Goal: Transaction & Acquisition: Purchase product/service

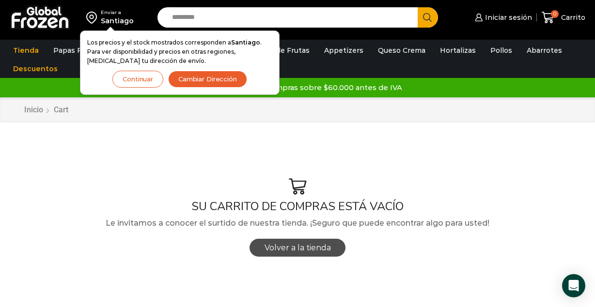
click at [305, 247] on span "Volver a la tienda" at bounding box center [297, 247] width 66 height 9
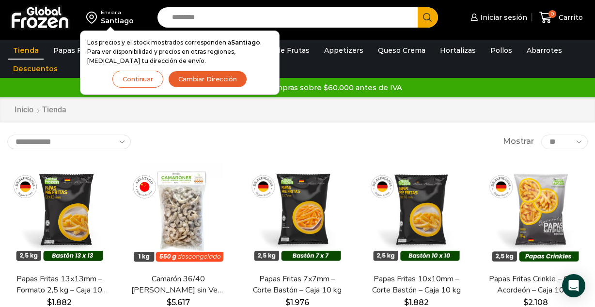
click at [288, 15] on input "Search input" at bounding box center [290, 17] width 246 height 20
type input "********"
click at [418, 7] on button "Search" at bounding box center [428, 17] width 20 height 20
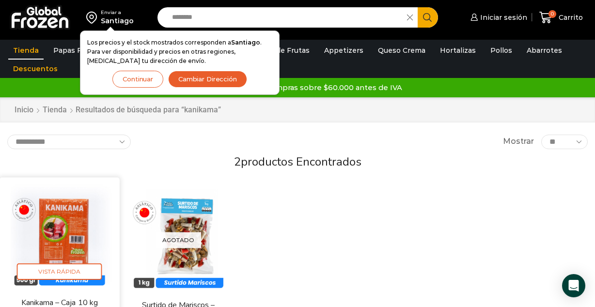
click at [64, 236] on img at bounding box center [59, 237] width 105 height 105
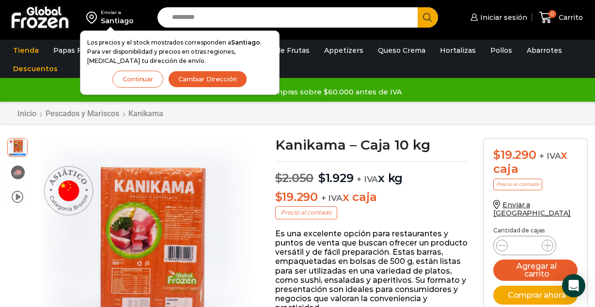
scroll to position [0, 0]
click at [547, 242] on icon at bounding box center [547, 246] width 8 height 8
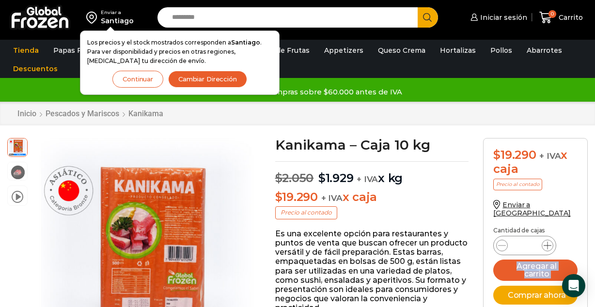
type input "*"
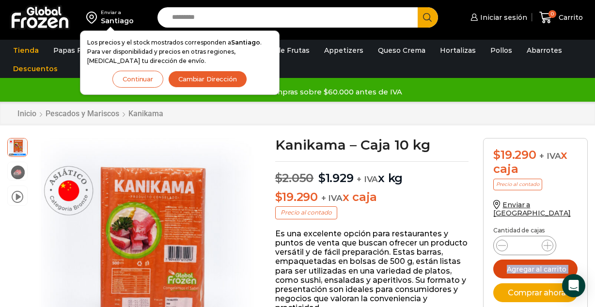
drag, startPoint x: 547, startPoint y: 235, endPoint x: 542, endPoint y: 262, distance: 27.2
click at [542, 262] on button "Agregar al carrito" at bounding box center [535, 269] width 84 height 19
click at [542, 262] on icon "submit" at bounding box center [535, 269] width 18 height 18
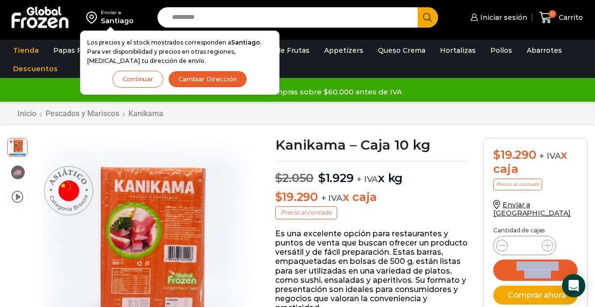
click at [135, 78] on button "Continuar" at bounding box center [137, 79] width 51 height 17
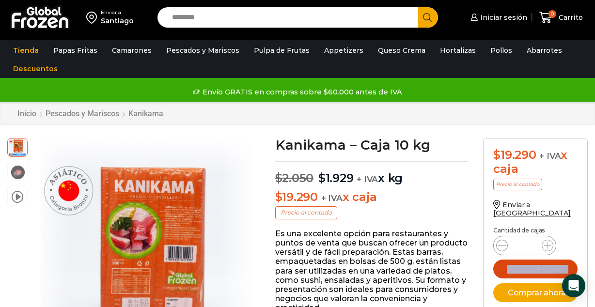
click at [546, 266] on button "Agregar al carrito" at bounding box center [535, 269] width 84 height 19
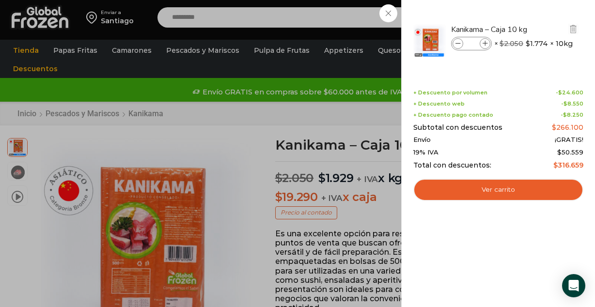
click at [459, 44] on icon at bounding box center [457, 43] width 5 height 5
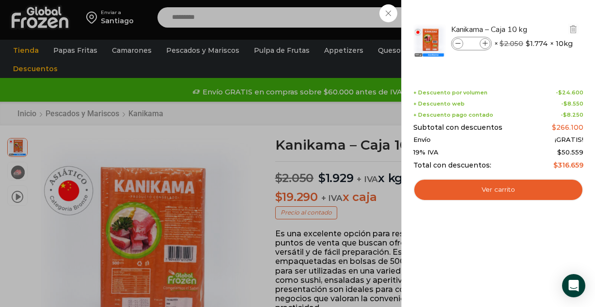
click at [459, 44] on icon at bounding box center [457, 43] width 5 height 5
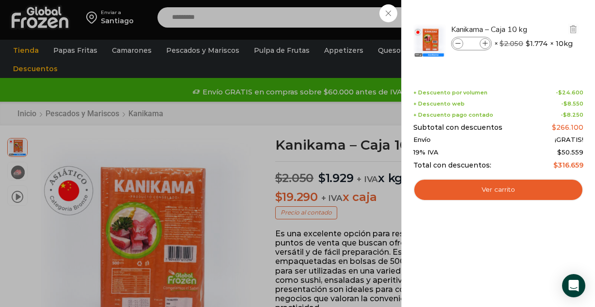
type input "*"
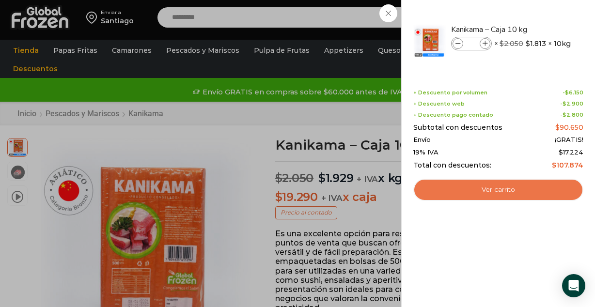
click at [518, 190] on link "Ver carrito" at bounding box center [498, 190] width 170 height 22
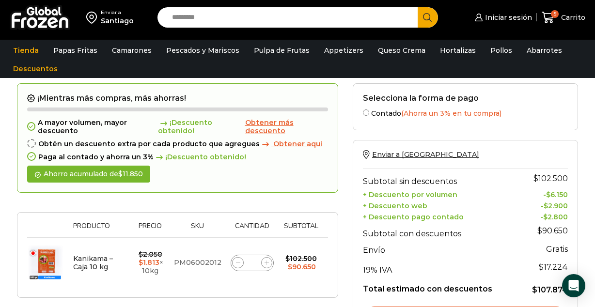
scroll to position [19, 0]
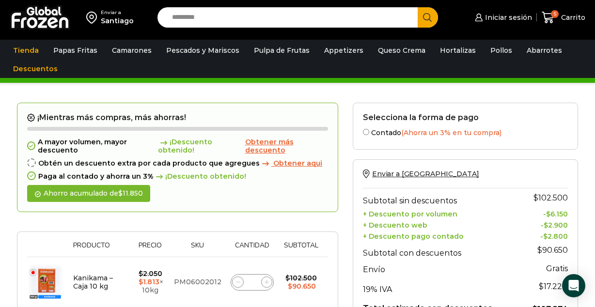
click at [511, 167] on div "Enviar a Chile Subtotal sin descuentos $ 102.500 + Descuento por volumen - $ 6.…" at bounding box center [465, 273] width 225 height 228
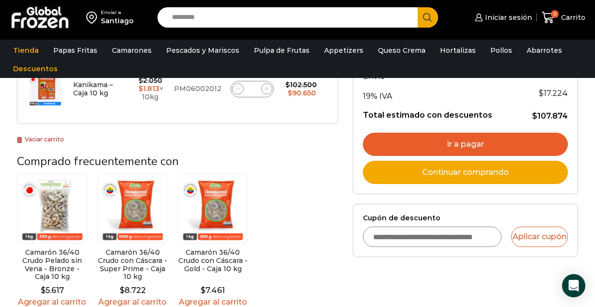
scroll to position [213, 0]
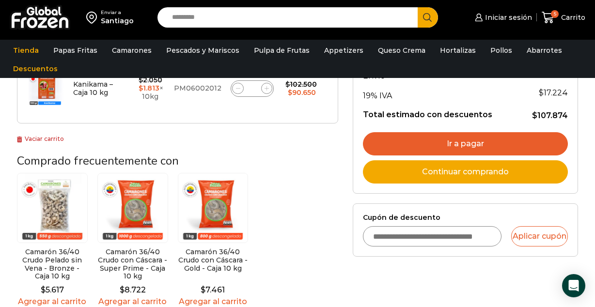
click at [480, 232] on input "Cupón de descuento" at bounding box center [432, 236] width 139 height 20
click at [456, 239] on input "Cupón de descuento" at bounding box center [432, 236] width 139 height 20
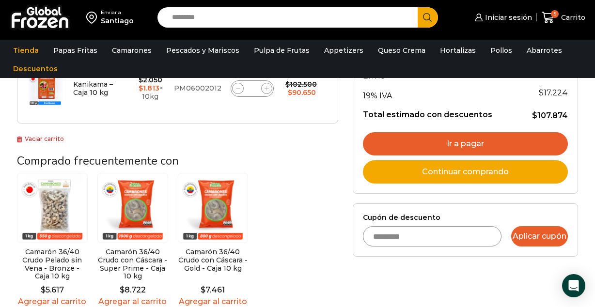
type input "*********"
click at [544, 235] on button "Aplicar cupón" at bounding box center [539, 236] width 57 height 20
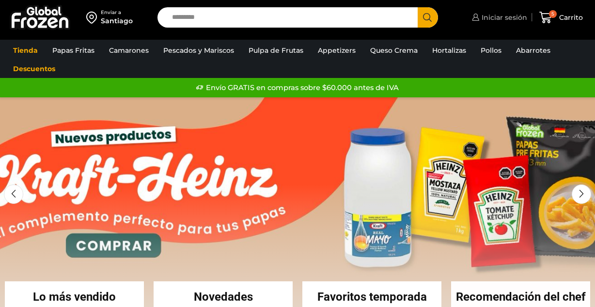
click at [508, 16] on span "Iniciar sesión" at bounding box center [503, 18] width 48 height 10
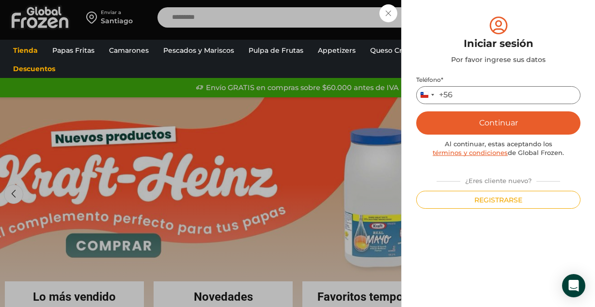
click at [485, 93] on input "Teléfono *" at bounding box center [498, 95] width 164 height 18
click at [515, 121] on button "Continuar" at bounding box center [498, 122] width 164 height 23
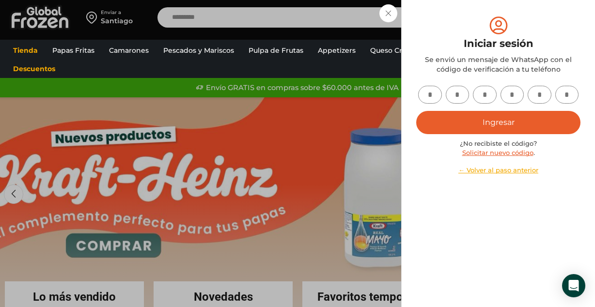
click at [427, 93] on input "text" at bounding box center [430, 95] width 24 height 18
click at [503, 170] on link "← Volver al paso anterior" at bounding box center [498, 170] width 164 height 9
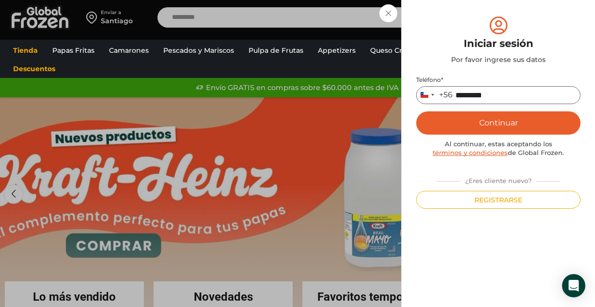
click at [522, 100] on input "*********" at bounding box center [498, 95] width 164 height 18
type input "*"
click at [519, 126] on button "Continuar" at bounding box center [498, 122] width 164 height 23
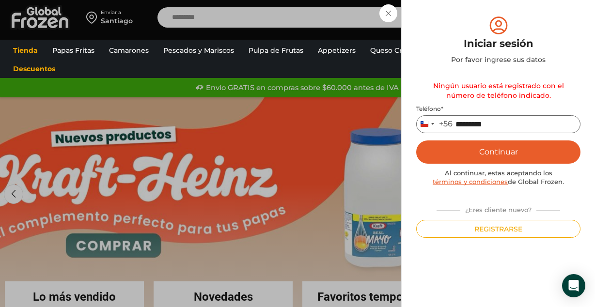
click at [571, 120] on input "*********" at bounding box center [498, 124] width 164 height 18
type input "*********"
click at [509, 149] on button "Continuar" at bounding box center [498, 151] width 164 height 23
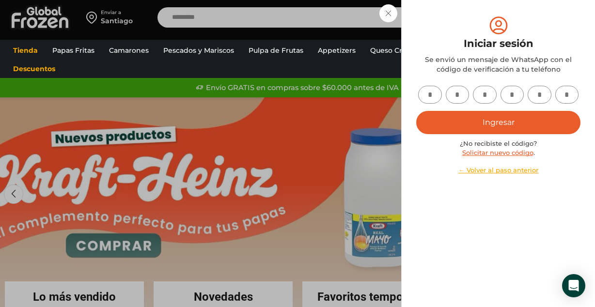
click at [430, 86] on input "text" at bounding box center [430, 95] width 24 height 18
type input "*"
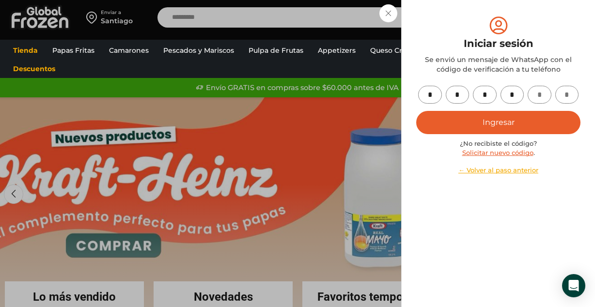
type input "*"
click at [493, 122] on button "Ingresar" at bounding box center [498, 122] width 164 height 23
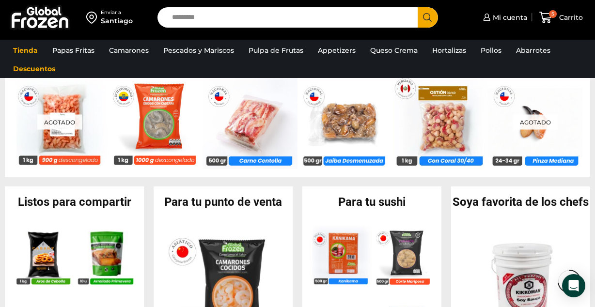
scroll to position [756, 0]
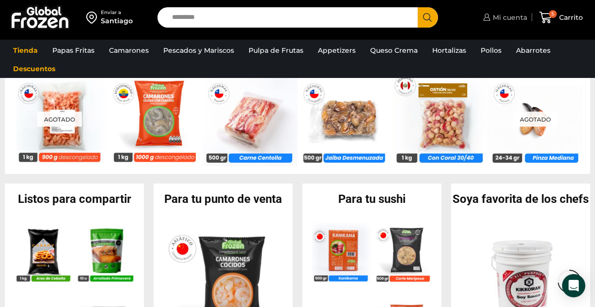
click at [509, 18] on span "Mi cuenta" at bounding box center [508, 18] width 37 height 10
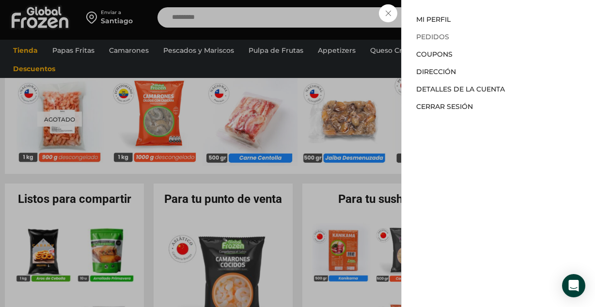
click at [435, 38] on link "Pedidos" at bounding box center [432, 36] width 33 height 9
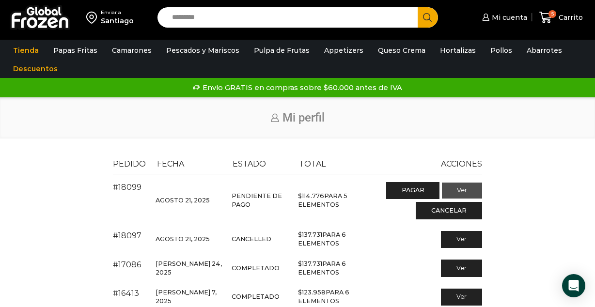
click at [464, 186] on link "Ver" at bounding box center [462, 191] width 40 height 16
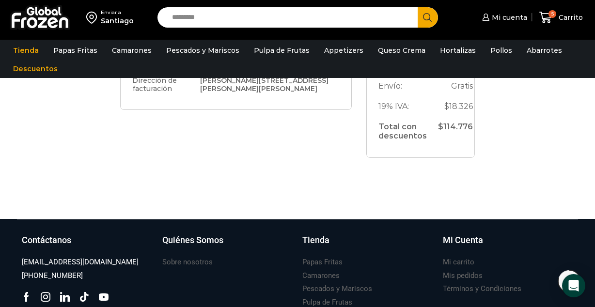
scroll to position [368, 0]
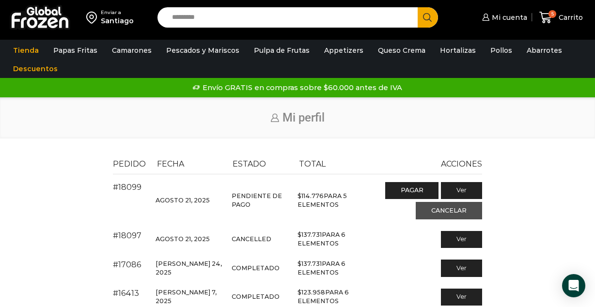
click at [448, 209] on link "Cancelar" at bounding box center [449, 210] width 66 height 17
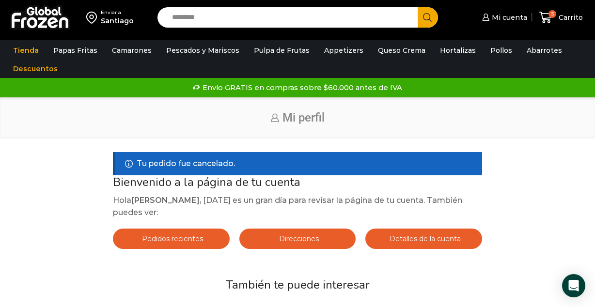
click at [199, 16] on input "Search input" at bounding box center [290, 17] width 246 height 20
type input "********"
click at [418, 7] on button "Search" at bounding box center [428, 17] width 20 height 20
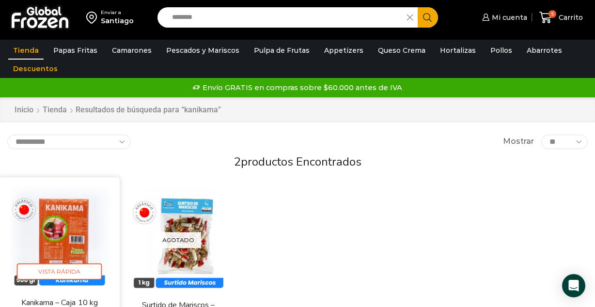
click at [68, 227] on img at bounding box center [59, 237] width 105 height 105
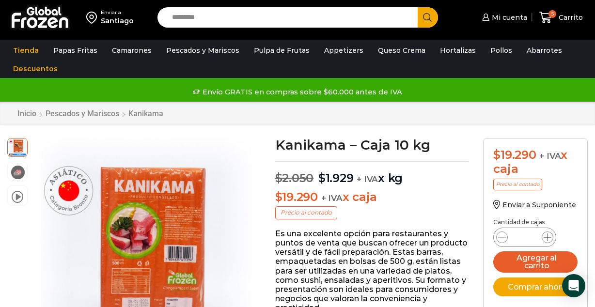
click at [549, 240] on icon at bounding box center [547, 237] width 8 height 8
drag, startPoint x: 549, startPoint y: 240, endPoint x: 544, endPoint y: 126, distance: 114.4
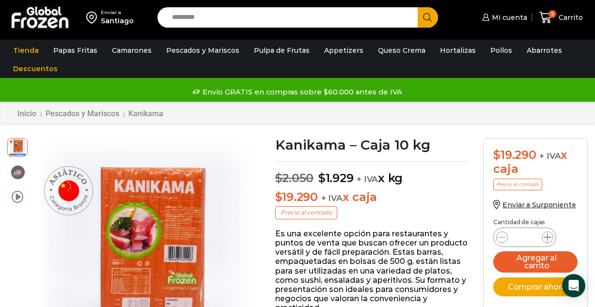
click at [549, 238] on icon at bounding box center [547, 237] width 8 height 8
type input "*"
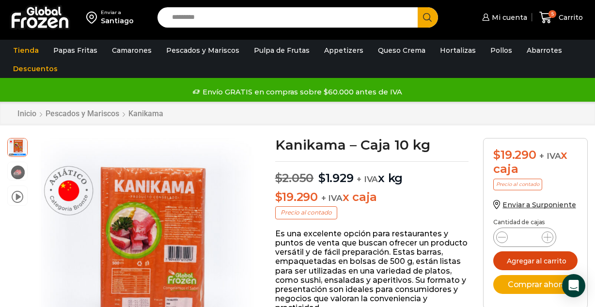
click at [533, 265] on button "Agregar al carrito" at bounding box center [535, 260] width 84 height 19
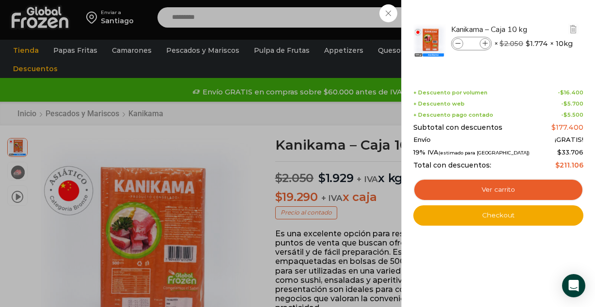
click at [455, 46] on icon at bounding box center [457, 43] width 5 height 5
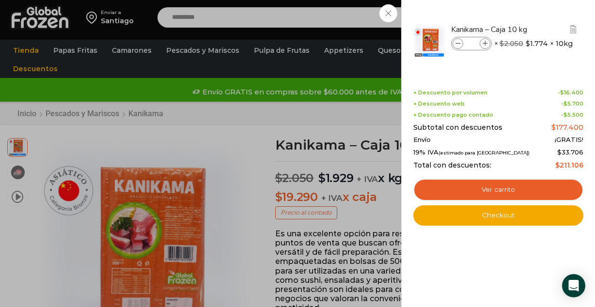
type input "*"
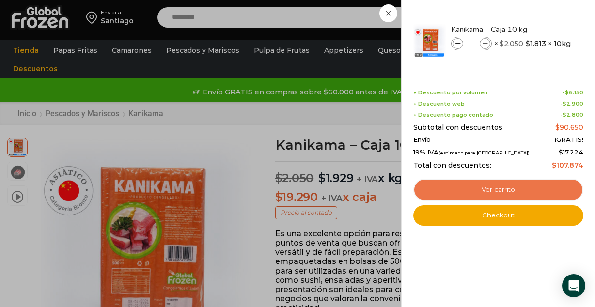
click at [509, 193] on link "Ver carrito" at bounding box center [498, 190] width 170 height 22
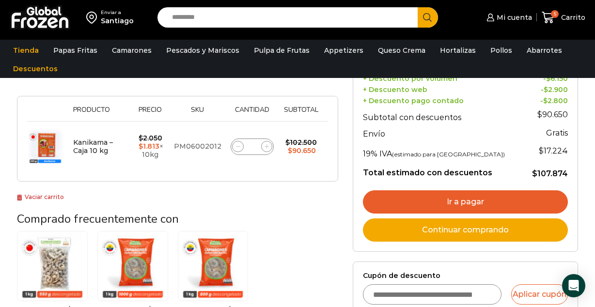
scroll to position [194, 0]
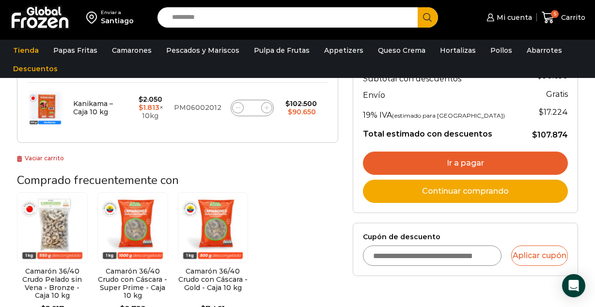
click at [448, 257] on input "Cupón de descuento" at bounding box center [432, 256] width 139 height 20
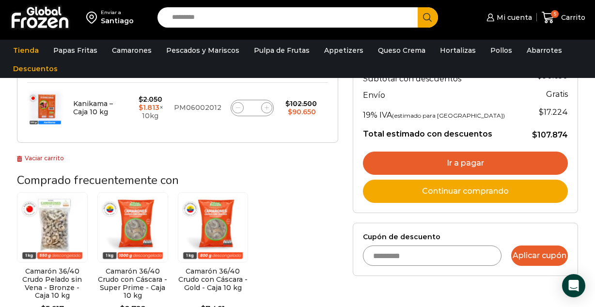
type input "*********"
click at [547, 260] on button "Aplicar cupón" at bounding box center [539, 256] width 57 height 20
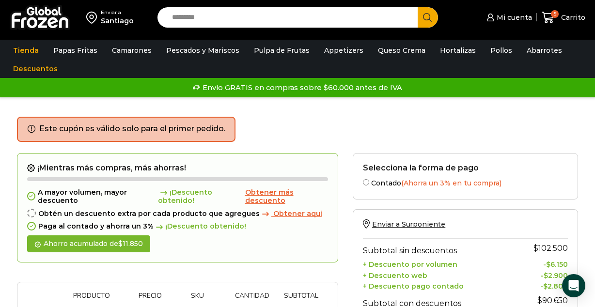
click at [572, 136] on div "Este cupón es válido solo para el primer pedido." at bounding box center [297, 135] width 561 height 36
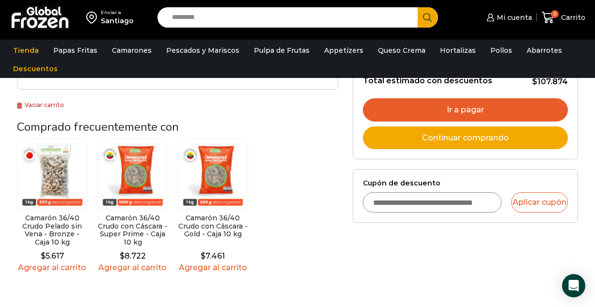
scroll to position [310, 0]
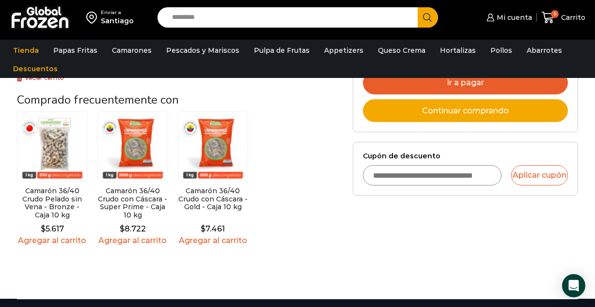
click at [474, 84] on link "Ir a pagar" at bounding box center [465, 82] width 205 height 23
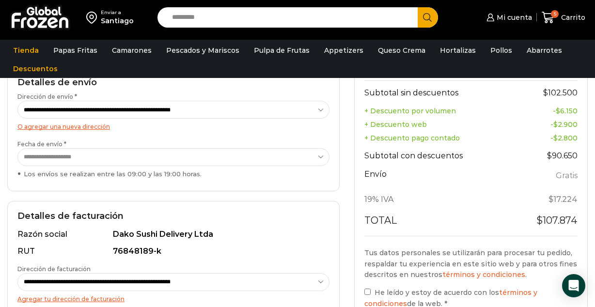
scroll to position [155, 0]
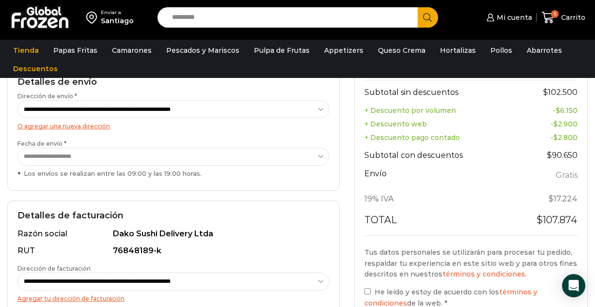
click at [177, 156] on select "**********" at bounding box center [173, 157] width 312 height 18
select select "**********"
click at [17, 148] on select "**********" at bounding box center [173, 157] width 312 height 18
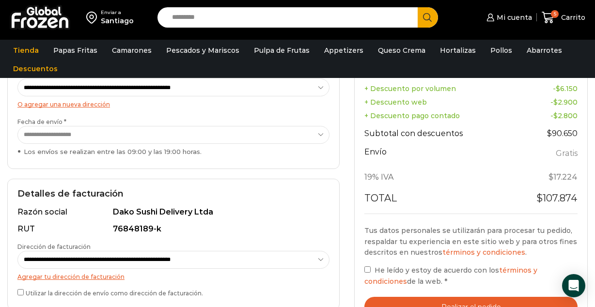
scroll to position [176, 0]
